Goal: Transaction & Acquisition: Book appointment/travel/reservation

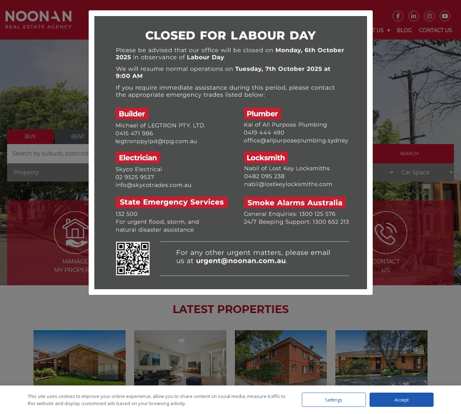
click at [408, 55] on div at bounding box center [230, 207] width 461 height 414
click at [290, 31] on img at bounding box center [230, 152] width 273 height 273
click at [391, 296] on div at bounding box center [230, 207] width 461 height 414
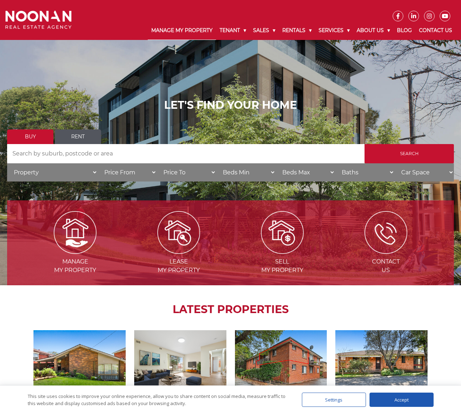
click at [174, 30] on link "Manage My Property" at bounding box center [182, 30] width 68 height 19
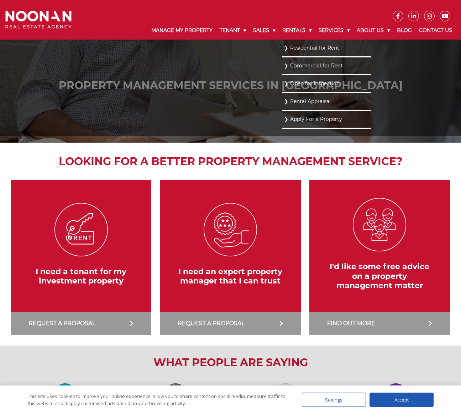
click at [298, 47] on link "Residential for Rent" at bounding box center [327, 48] width 86 height 10
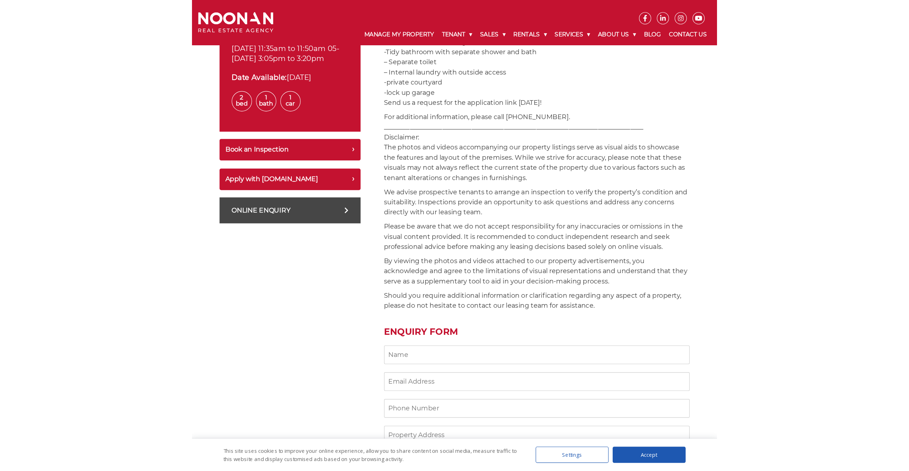
scroll to position [337, 0]
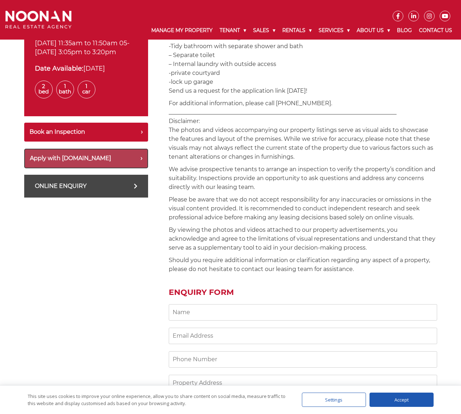
click at [79, 168] on button "Apply with Snug.com" at bounding box center [86, 159] width 124 height 20
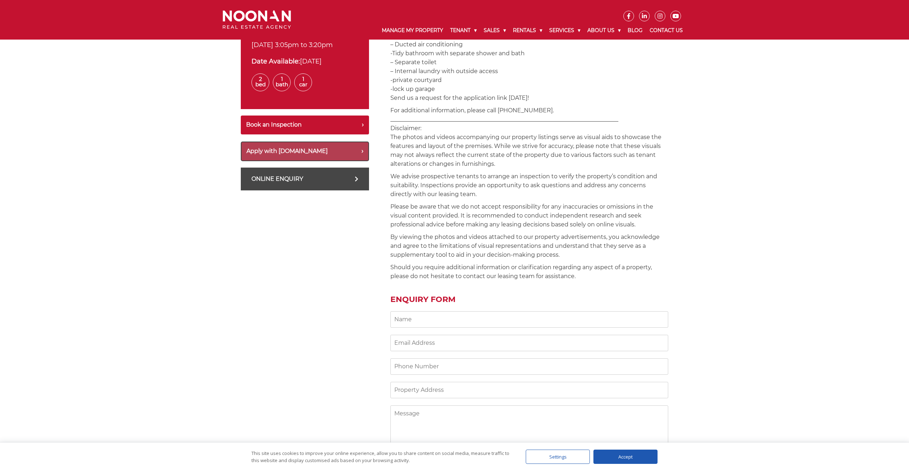
click at [292, 160] on button "Apply with Snug.com" at bounding box center [305, 151] width 128 height 20
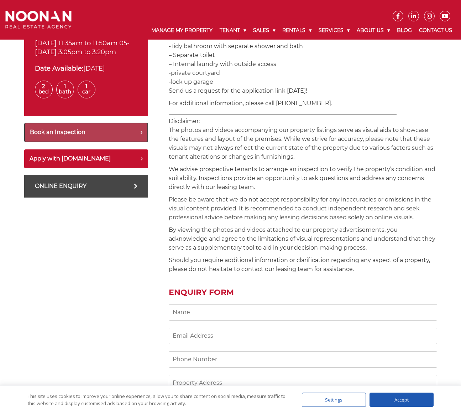
click at [64, 139] on button "Book an Inspection" at bounding box center [86, 133] width 124 height 20
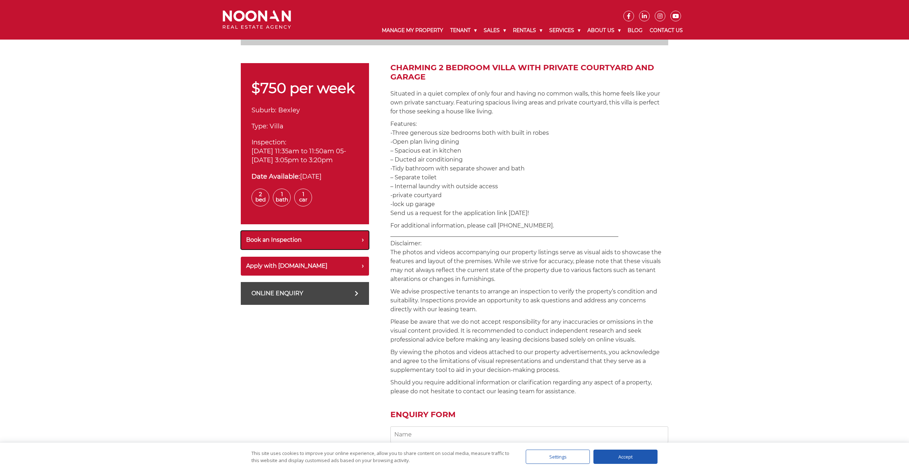
scroll to position [0, 0]
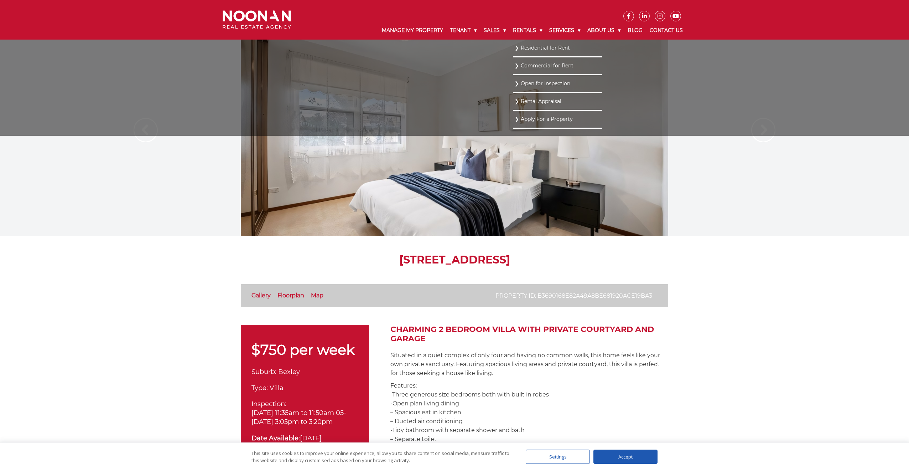
click at [461, 83] on link "Open for Inspection" at bounding box center [558, 84] width 86 height 10
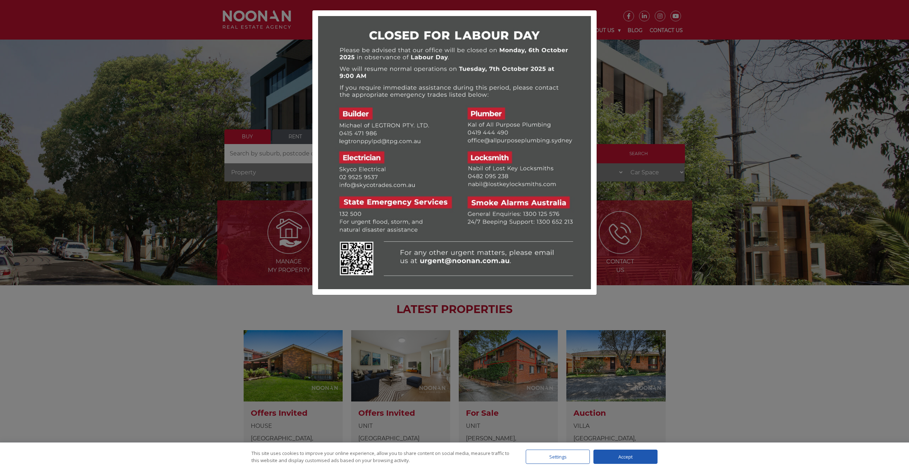
click at [629, 47] on div at bounding box center [454, 235] width 909 height 471
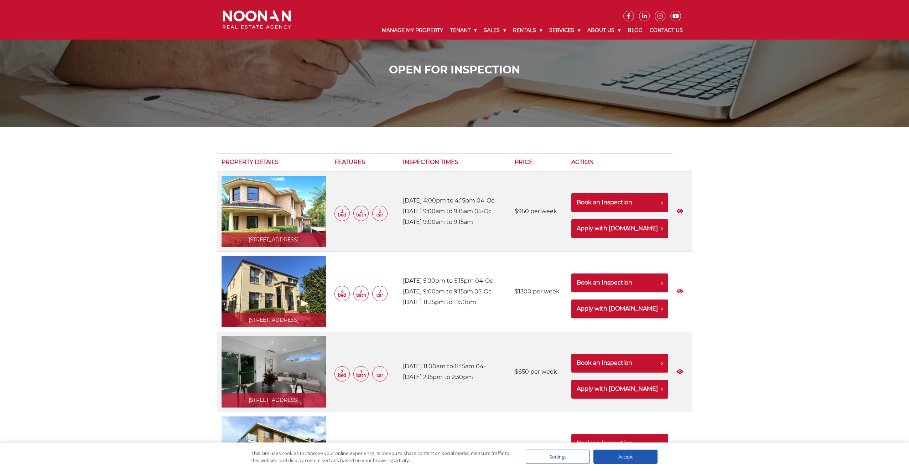
scroll to position [27, 0]
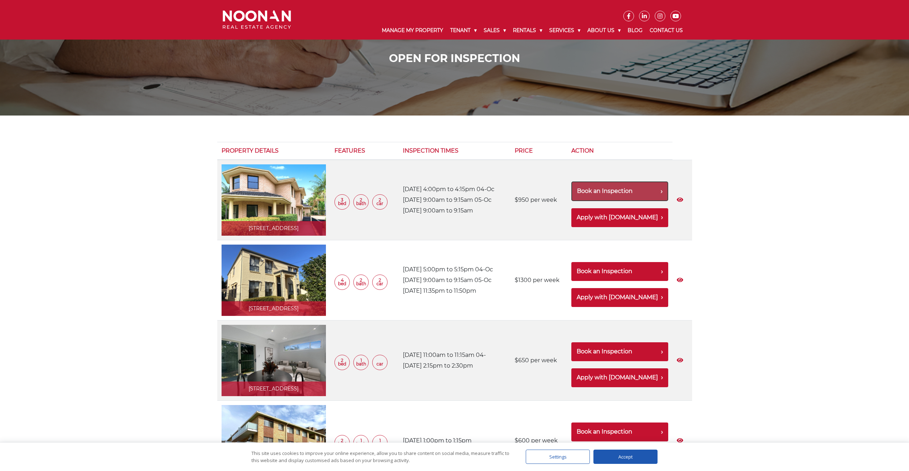
click at [619, 189] on button "Book an Inspection" at bounding box center [620, 191] width 97 height 20
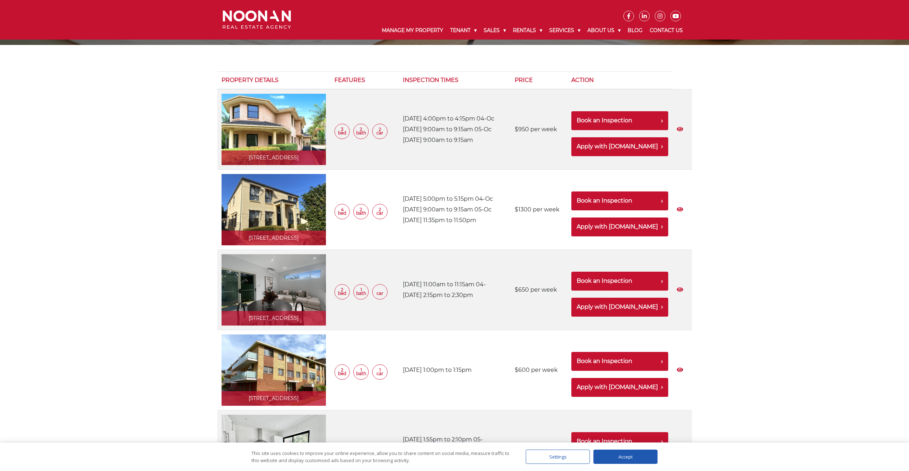
scroll to position [0, 0]
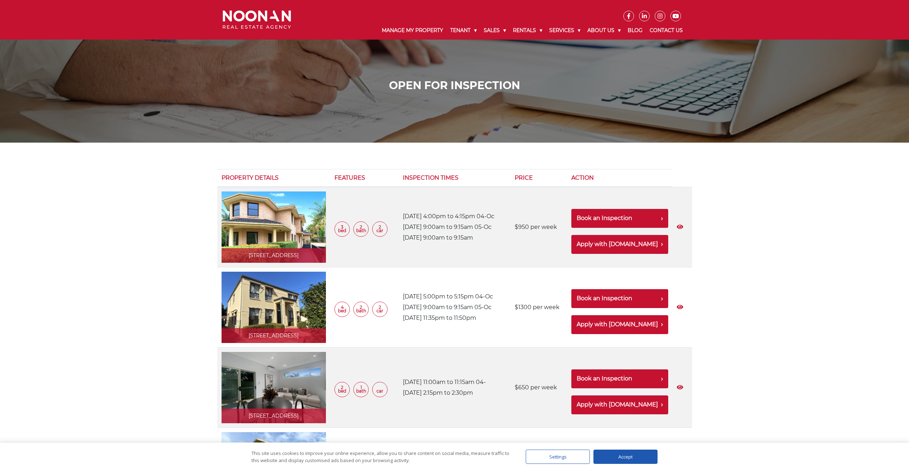
click at [264, 19] on img at bounding box center [257, 19] width 68 height 19
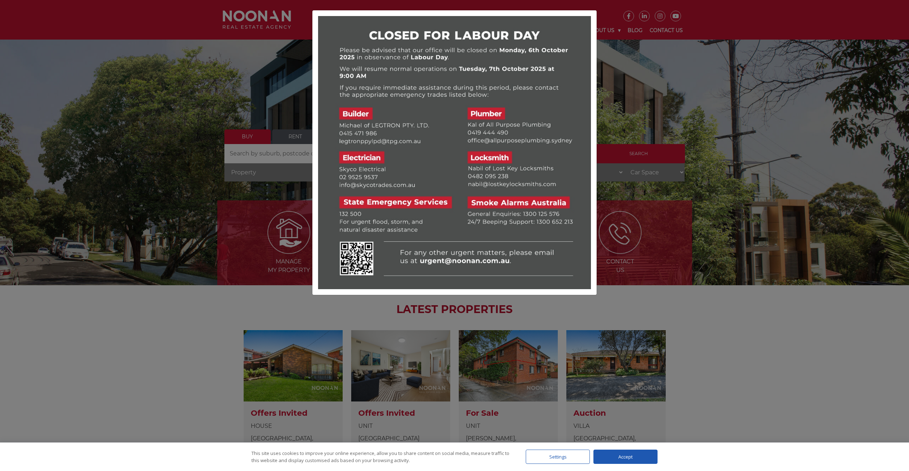
click at [614, 55] on div at bounding box center [454, 235] width 909 height 471
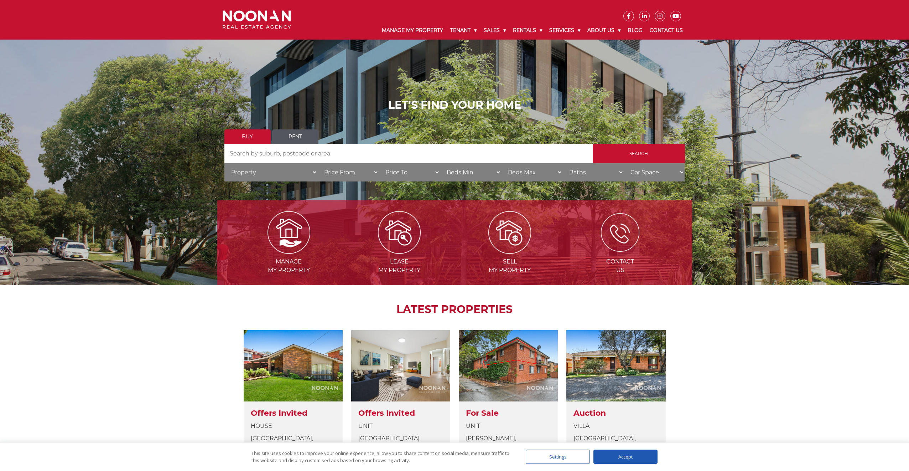
click at [621, 228] on img at bounding box center [620, 232] width 38 height 38
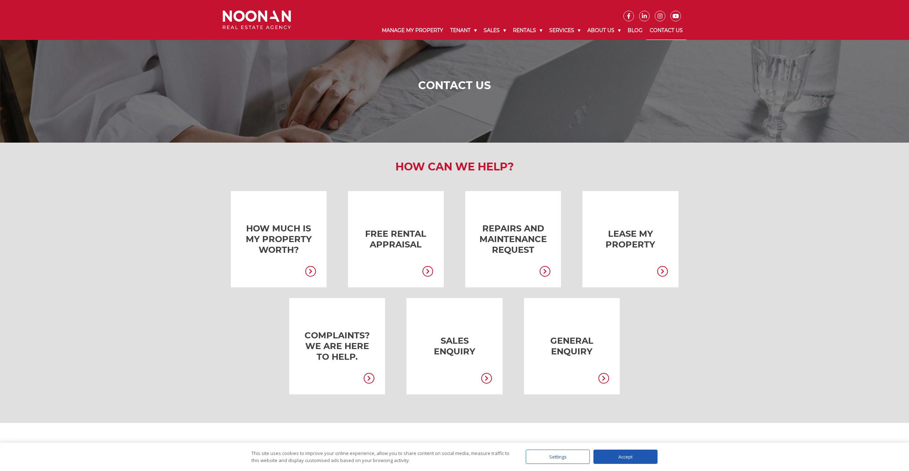
click at [461, 361] on link at bounding box center [444, 346] width 96 height 96
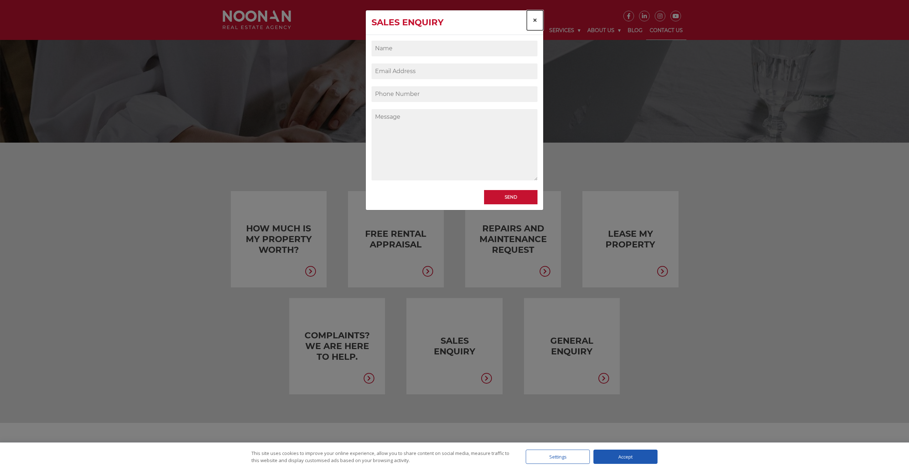
click at [535, 20] on span "×" at bounding box center [535, 20] width 5 height 10
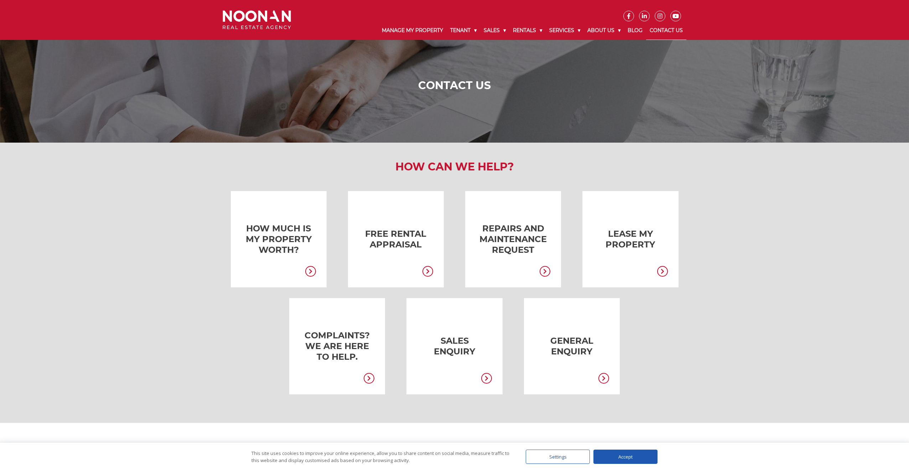
click at [296, 253] on link at bounding box center [268, 239] width 96 height 96
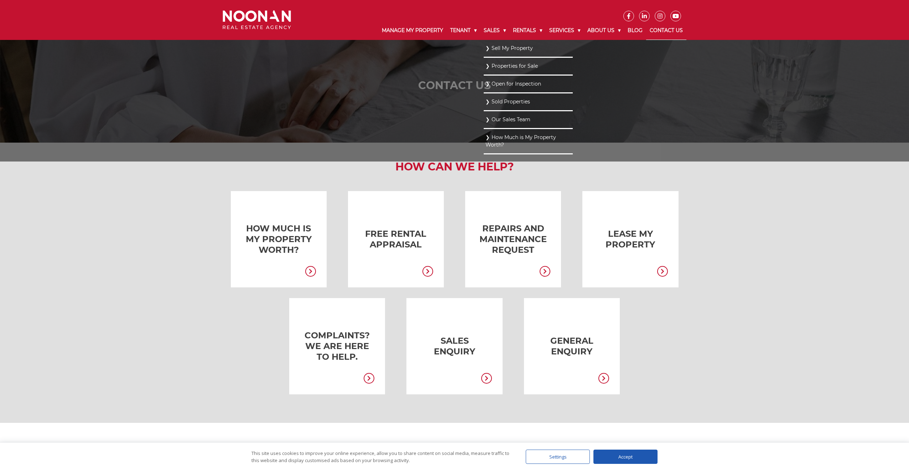
click at [505, 103] on link "Sold Properties" at bounding box center [529, 102] width 86 height 10
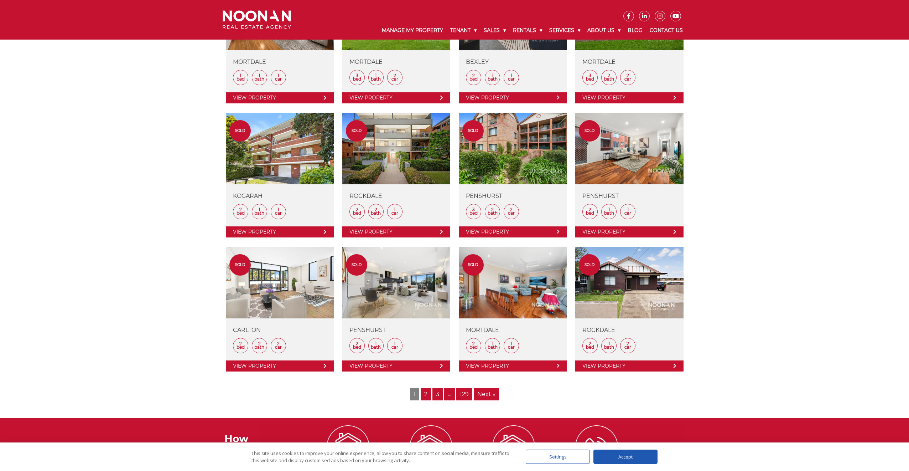
scroll to position [677, 0]
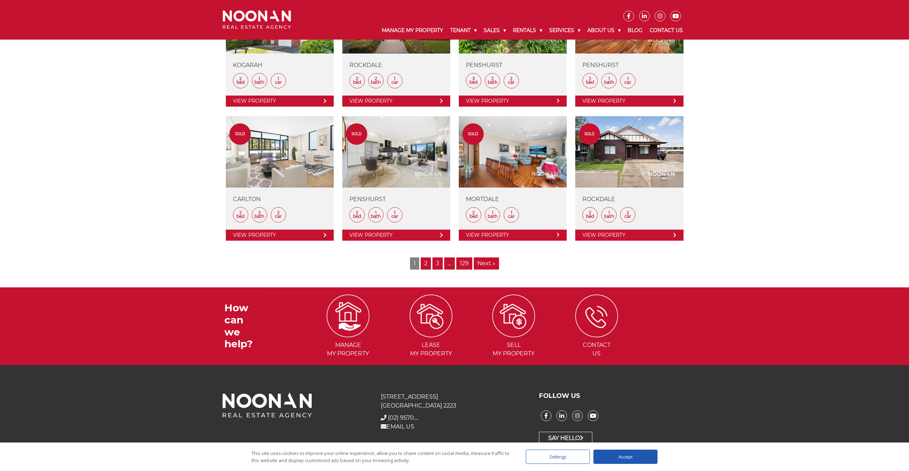
click at [467, 264] on link "129" at bounding box center [464, 263] width 16 height 12
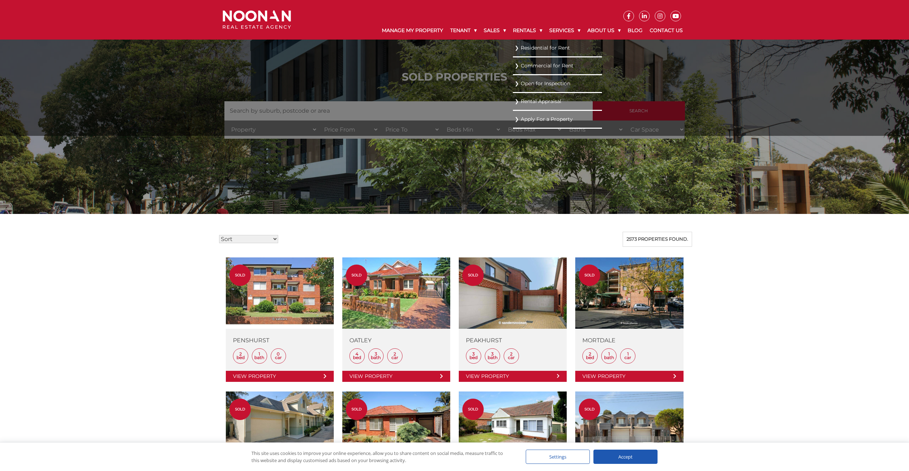
click at [525, 48] on link "Residential for Rent" at bounding box center [558, 48] width 86 height 10
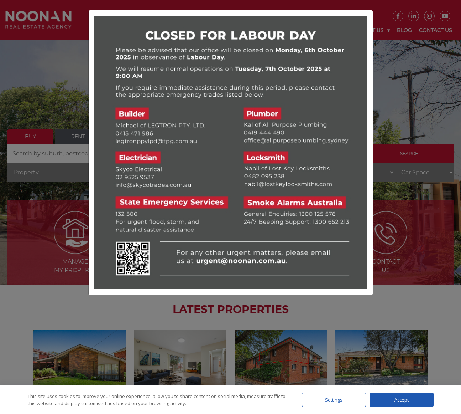
click at [425, 52] on div at bounding box center [230, 207] width 461 height 414
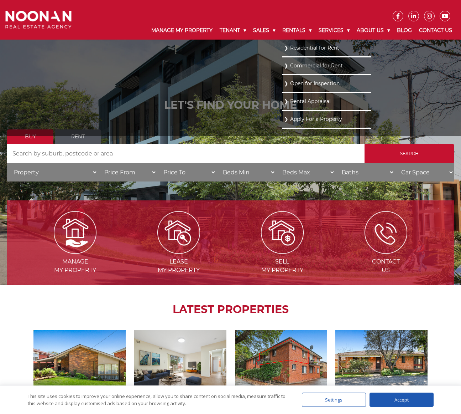
click at [309, 48] on link "Residential for Rent" at bounding box center [327, 48] width 86 height 10
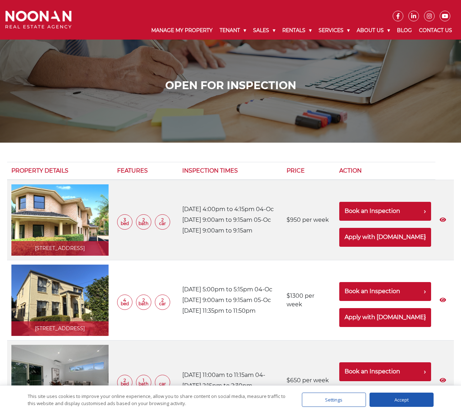
click at [370, 170] on th "Action" at bounding box center [385, 171] width 100 height 18
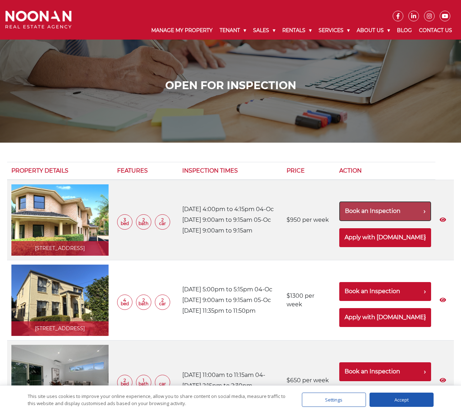
click at [381, 213] on button "Book an Inspection" at bounding box center [386, 211] width 92 height 20
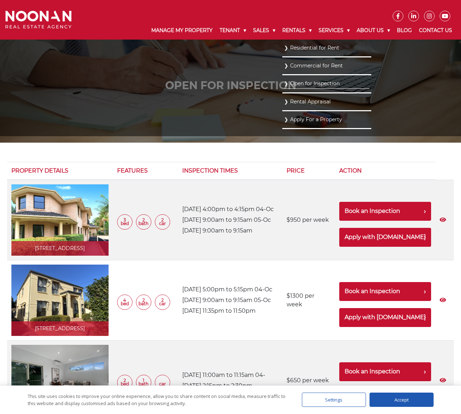
click at [296, 46] on link "Residential for Rent" at bounding box center [327, 48] width 86 height 10
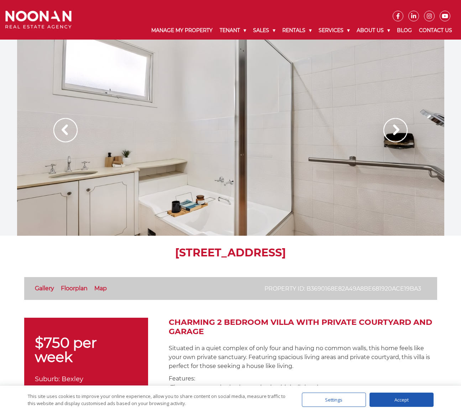
click at [396, 133] on img at bounding box center [396, 130] width 24 height 24
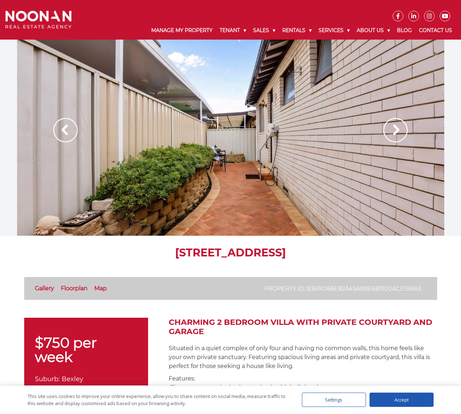
click at [396, 133] on img at bounding box center [396, 130] width 24 height 24
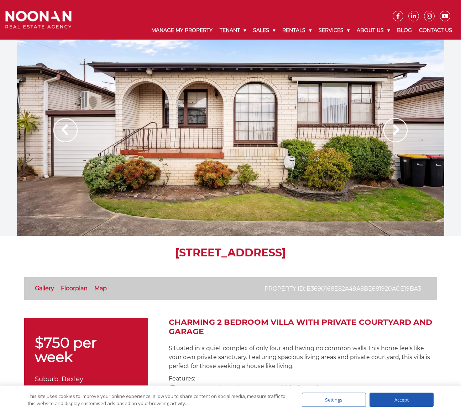
click at [396, 133] on img at bounding box center [396, 130] width 24 height 24
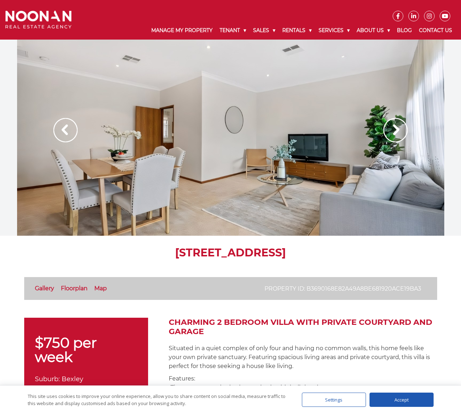
click at [396, 133] on img at bounding box center [396, 130] width 24 height 24
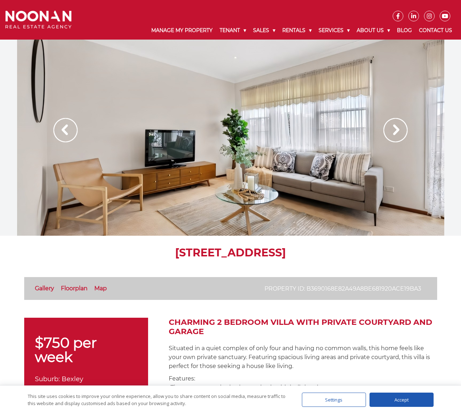
click at [396, 133] on img at bounding box center [396, 130] width 24 height 24
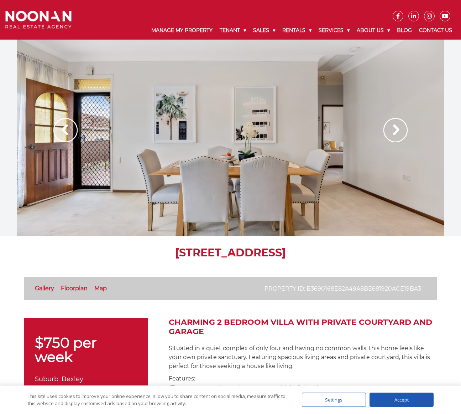
click at [396, 133] on img at bounding box center [396, 130] width 24 height 24
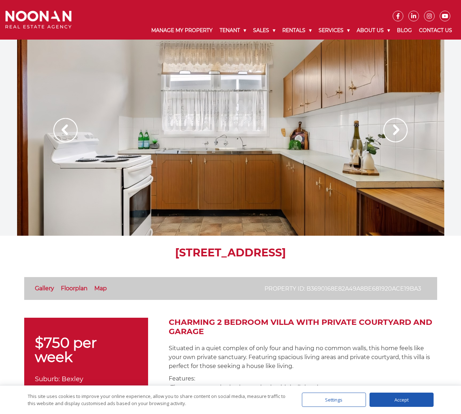
click at [396, 133] on img at bounding box center [396, 130] width 24 height 24
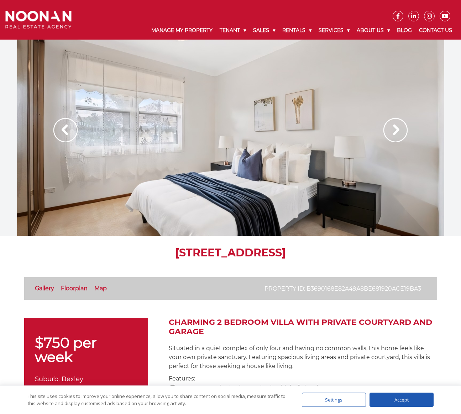
drag, startPoint x: 396, startPoint y: 133, endPoint x: 400, endPoint y: 143, distance: 10.1
click at [397, 136] on img at bounding box center [396, 130] width 24 height 24
